Goal: Transaction & Acquisition: Purchase product/service

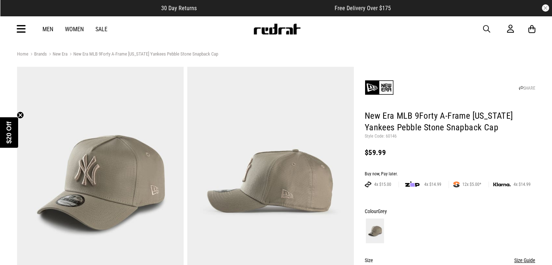
click at [127, 187] on img at bounding box center [100, 182] width 167 height 230
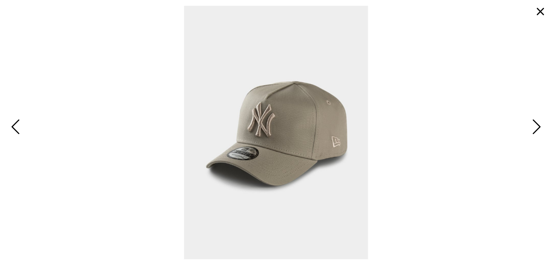
click at [538, 125] on span "Next" at bounding box center [535, 127] width 11 height 21
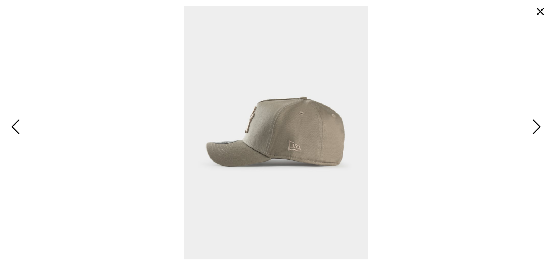
click at [538, 125] on span "Next" at bounding box center [535, 127] width 11 height 21
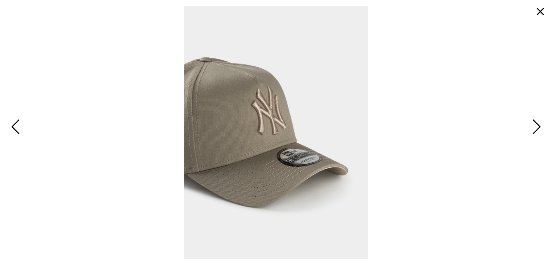
click at [538, 125] on span "Next" at bounding box center [535, 127] width 11 height 21
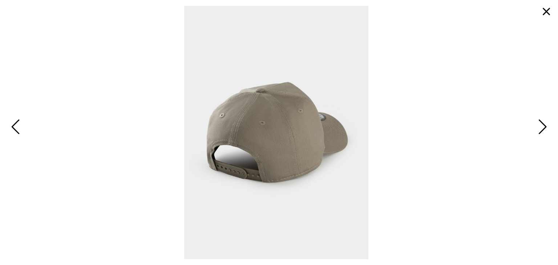
click at [540, 122] on span "Next" at bounding box center [540, 127] width 11 height 21
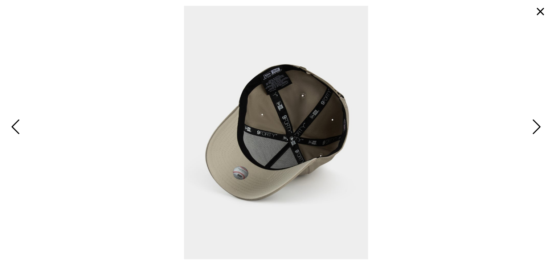
click at [542, 12] on button "button" at bounding box center [540, 11] width 17 height 17
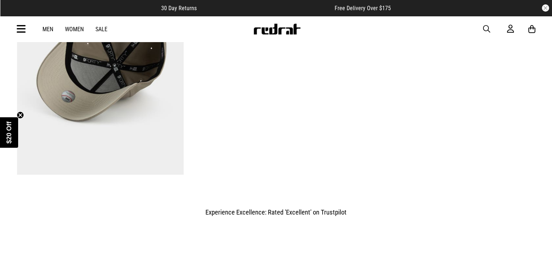
scroll to position [436, 0]
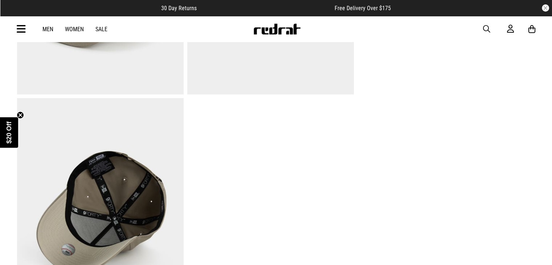
click at [89, 221] on img at bounding box center [100, 213] width 167 height 230
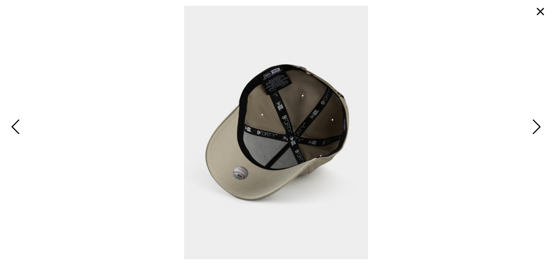
click at [542, 13] on button "button" at bounding box center [540, 11] width 17 height 17
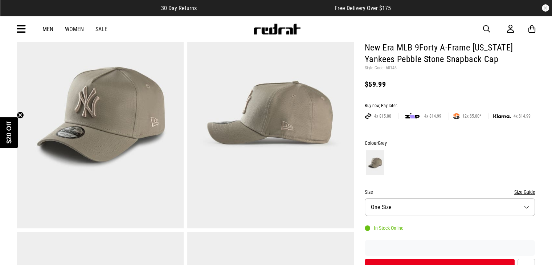
scroll to position [0, 0]
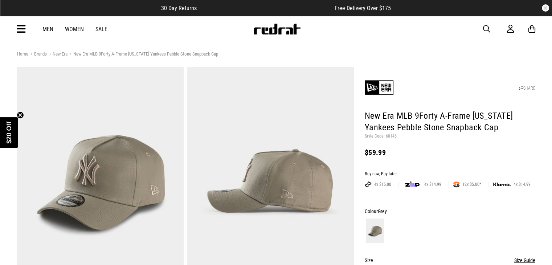
click at [61, 166] on img at bounding box center [100, 182] width 167 height 230
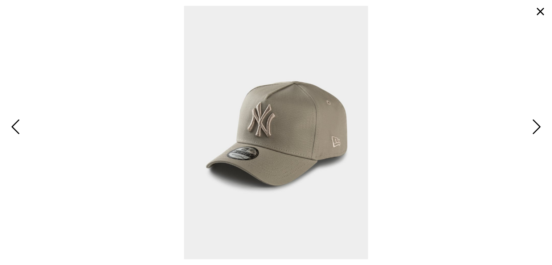
click at [540, 127] on span "Next" at bounding box center [535, 127] width 11 height 21
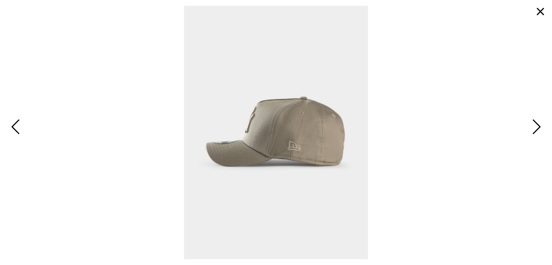
click at [540, 127] on span "Next" at bounding box center [535, 127] width 11 height 21
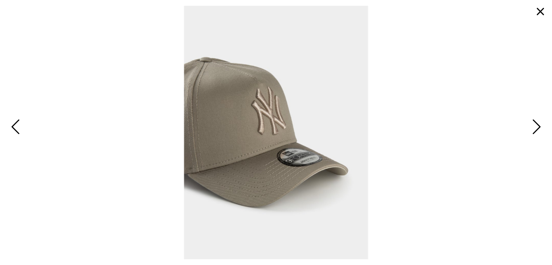
click at [540, 131] on span "Next" at bounding box center [535, 127] width 11 height 21
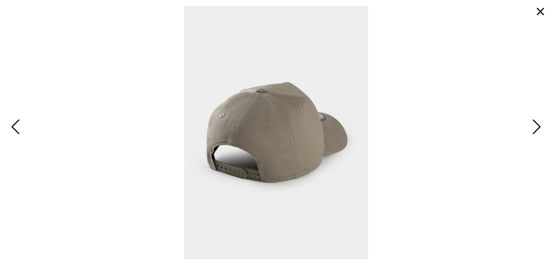
click at [540, 130] on span "Next" at bounding box center [535, 127] width 11 height 21
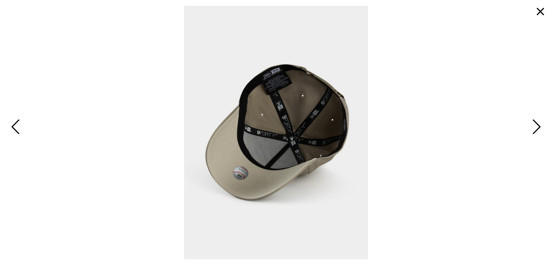
click at [540, 130] on span "Next" at bounding box center [535, 127] width 11 height 21
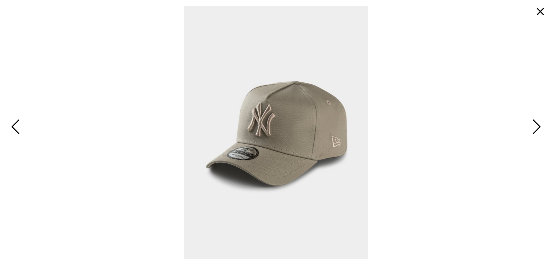
click at [538, 8] on button "button" at bounding box center [540, 11] width 17 height 17
